Goal: Information Seeking & Learning: Check status

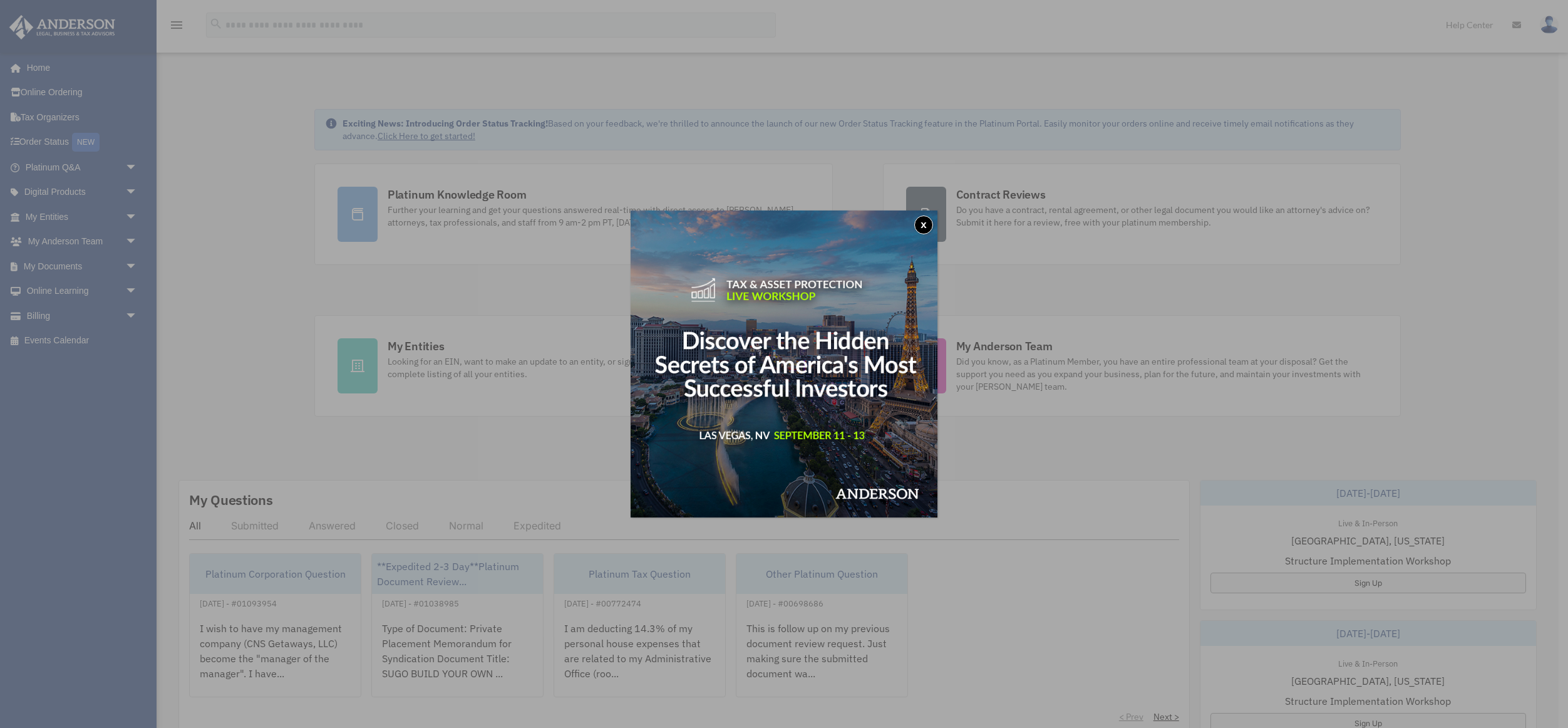
click at [923, 220] on button "x" at bounding box center [924, 225] width 19 height 19
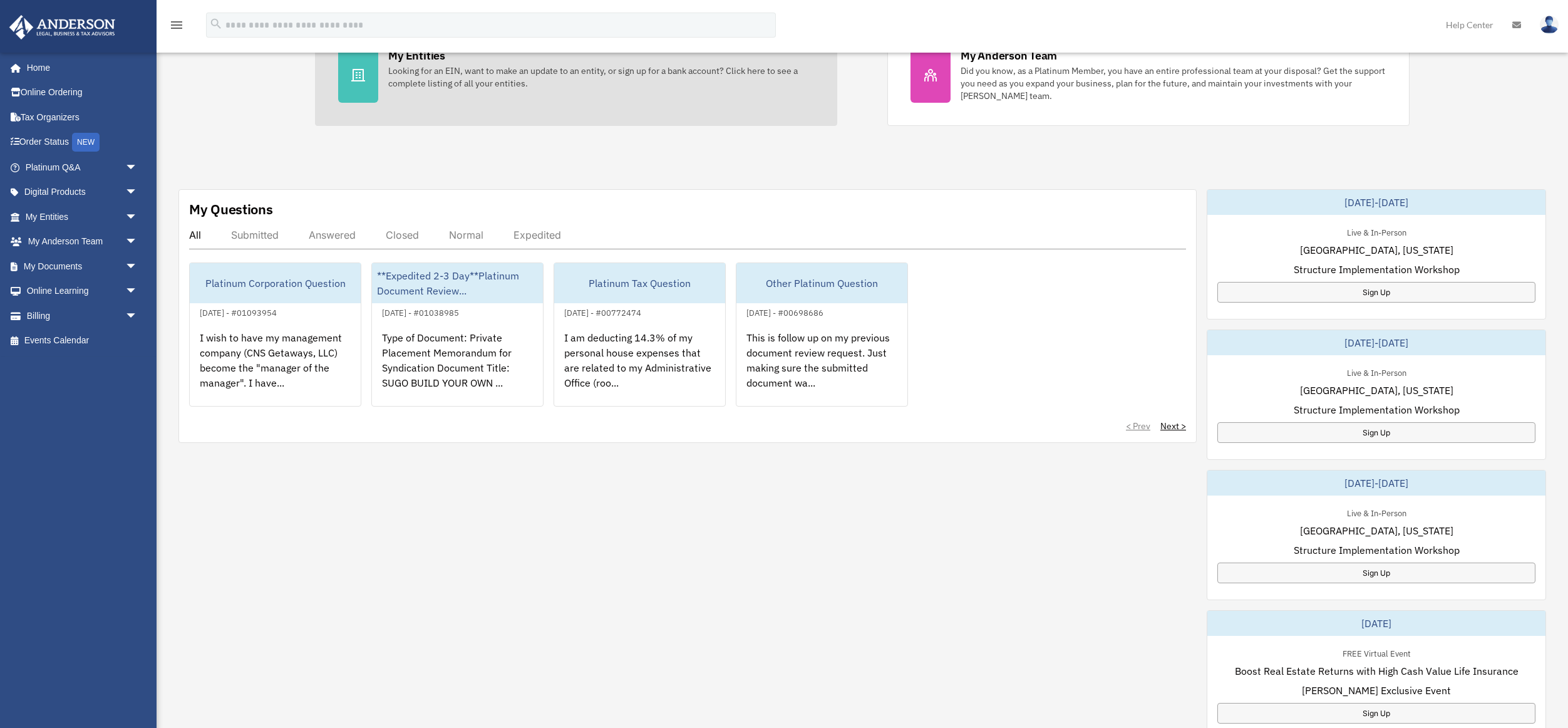
scroll to position [292, 0]
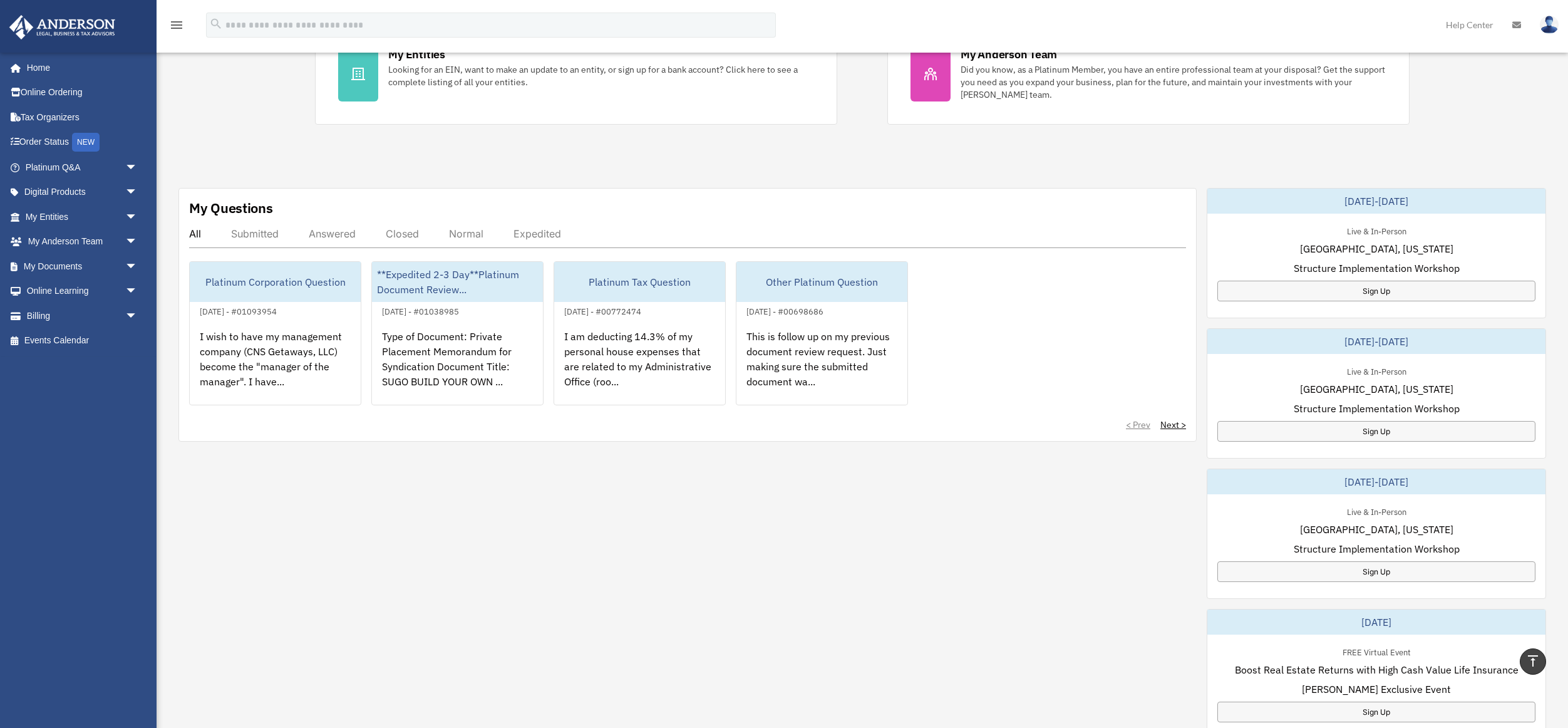
click at [246, 233] on div "Submitted" at bounding box center [254, 233] width 48 height 12
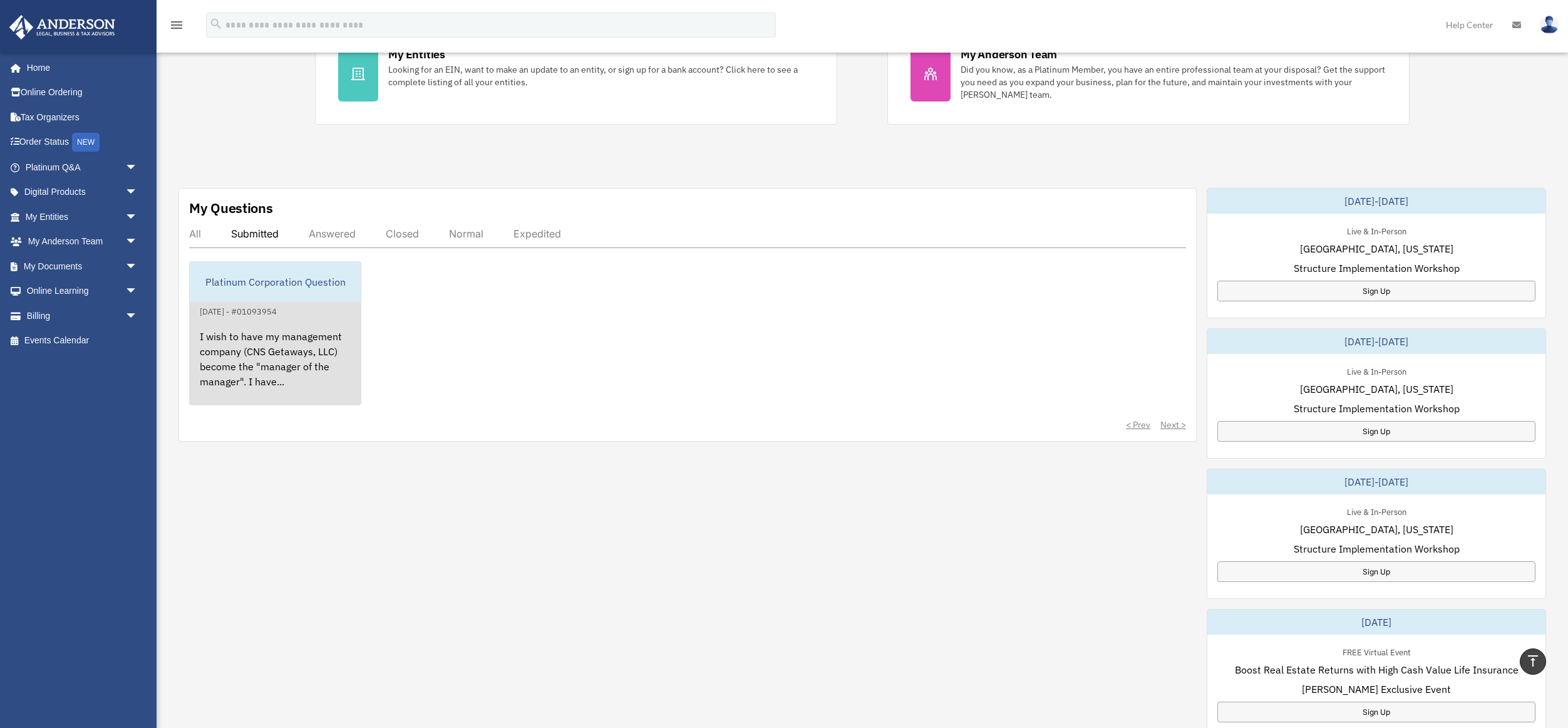
click at [282, 353] on div "I wish to have my management company (CNS Getaways, LLC) become the "manager of…" at bounding box center [275, 367] width 171 height 98
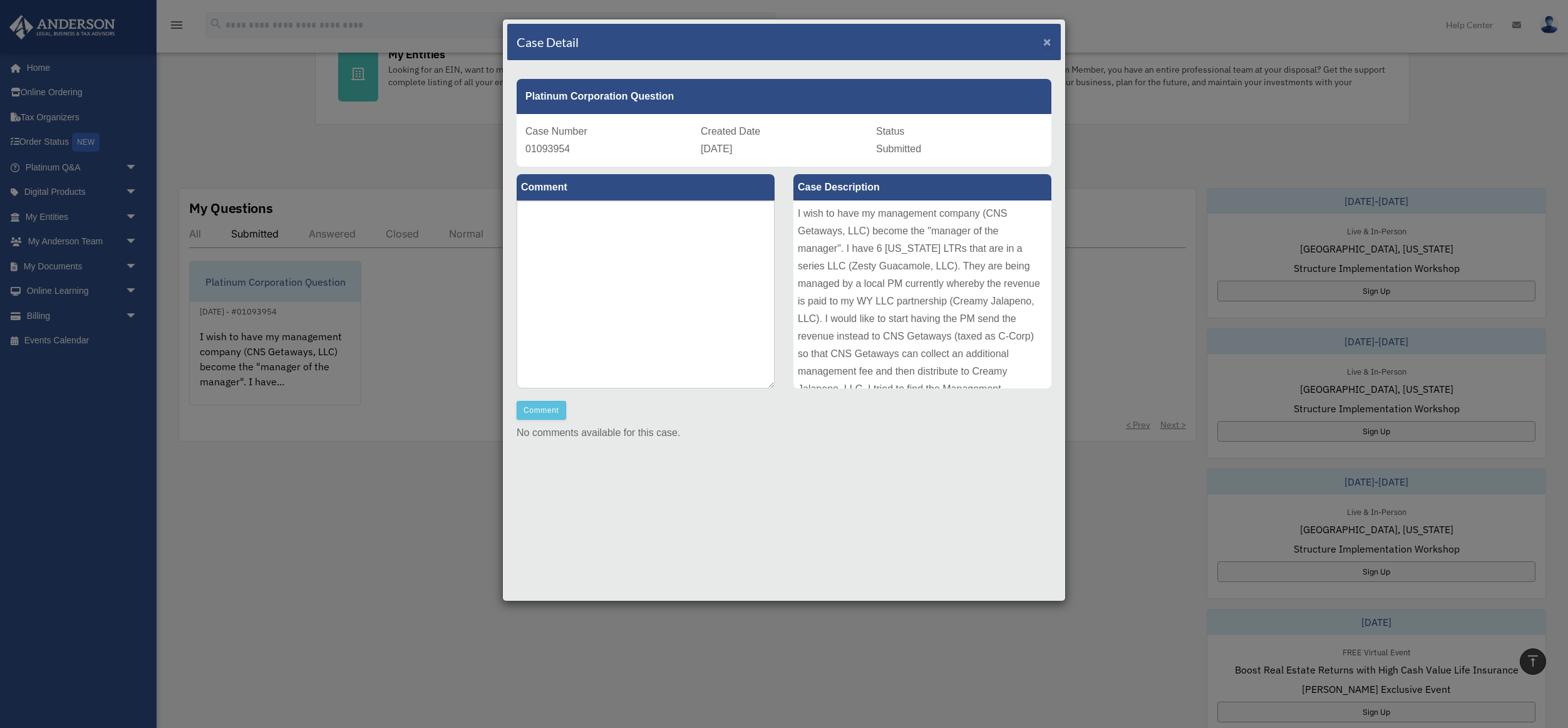
click at [1044, 42] on span "×" at bounding box center [1046, 42] width 8 height 15
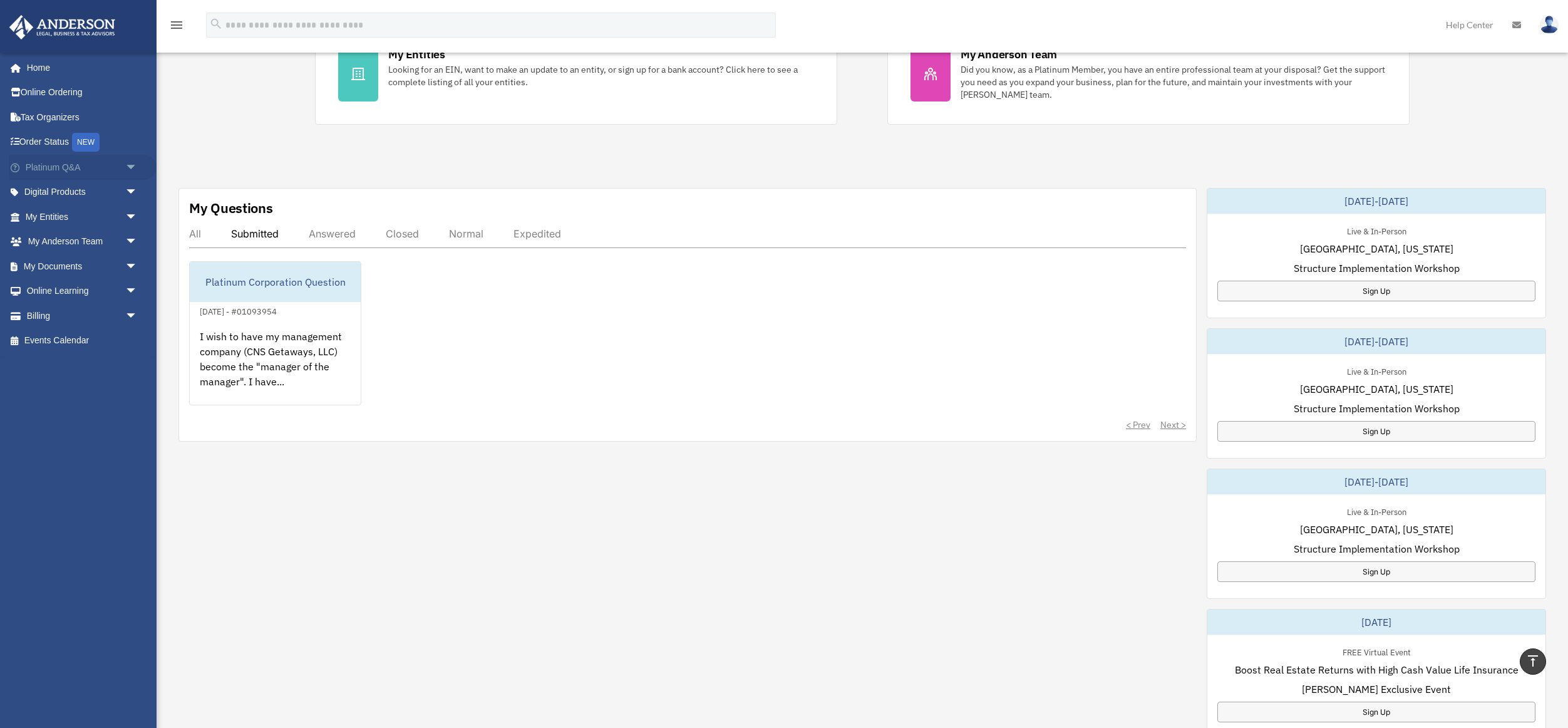
click at [129, 169] on span "arrow_drop_down" at bounding box center [137, 167] width 25 height 26
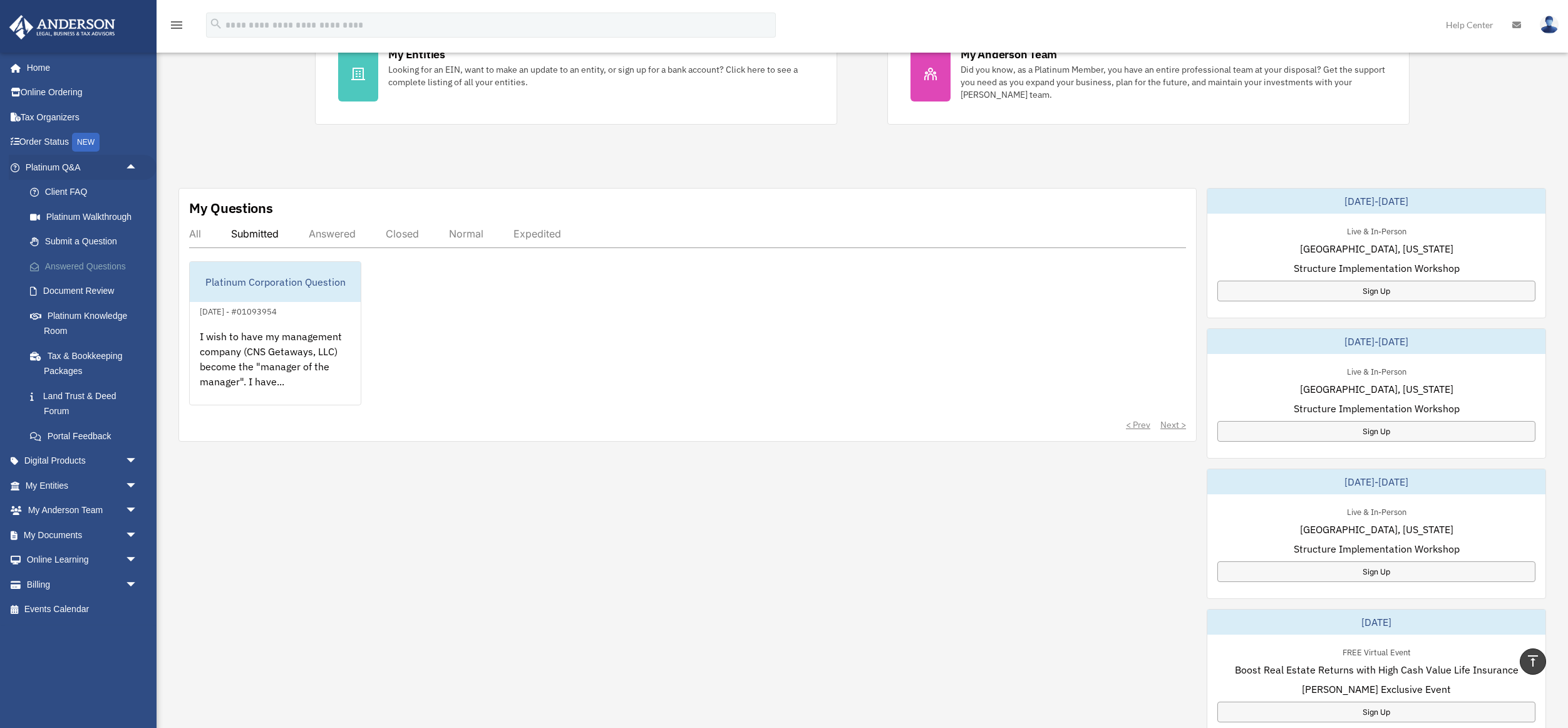
click at [106, 266] on link "Answered Questions" at bounding box center [87, 266] width 139 height 25
